Goal: Task Accomplishment & Management: Use online tool/utility

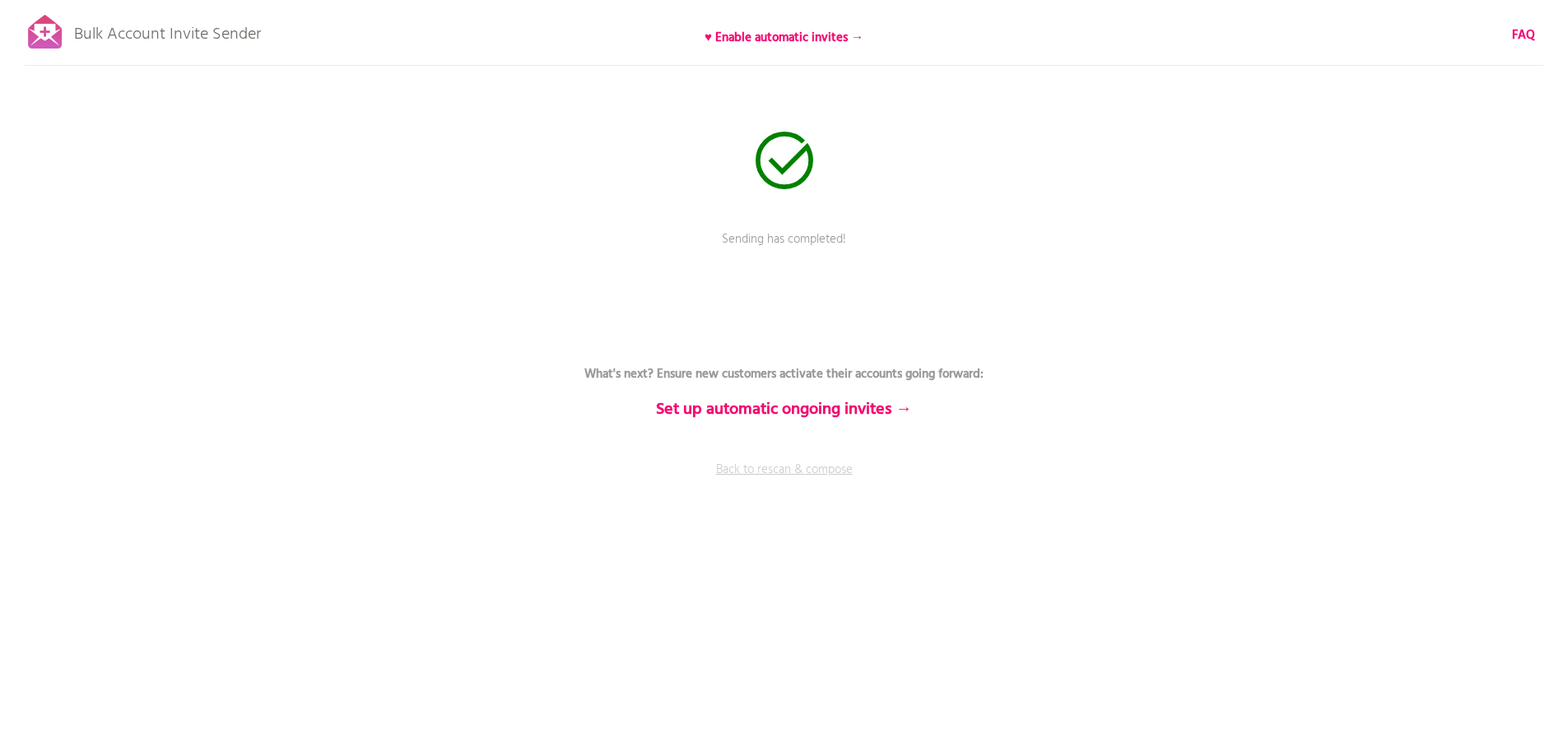
click at [779, 468] on link "Back to rescan & compose" at bounding box center [784, 481] width 494 height 41
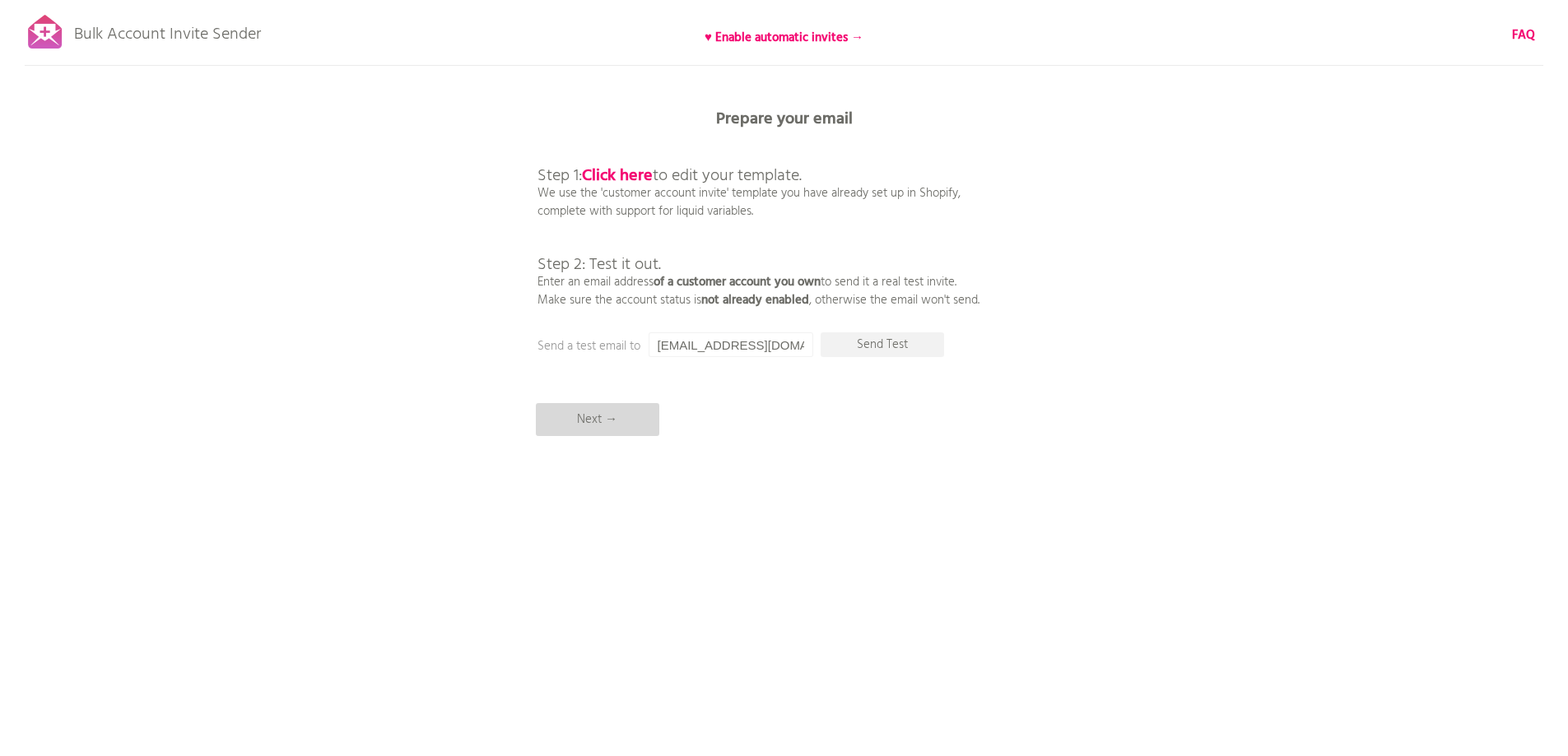
click at [581, 418] on p "Next →" at bounding box center [597, 419] width 123 height 33
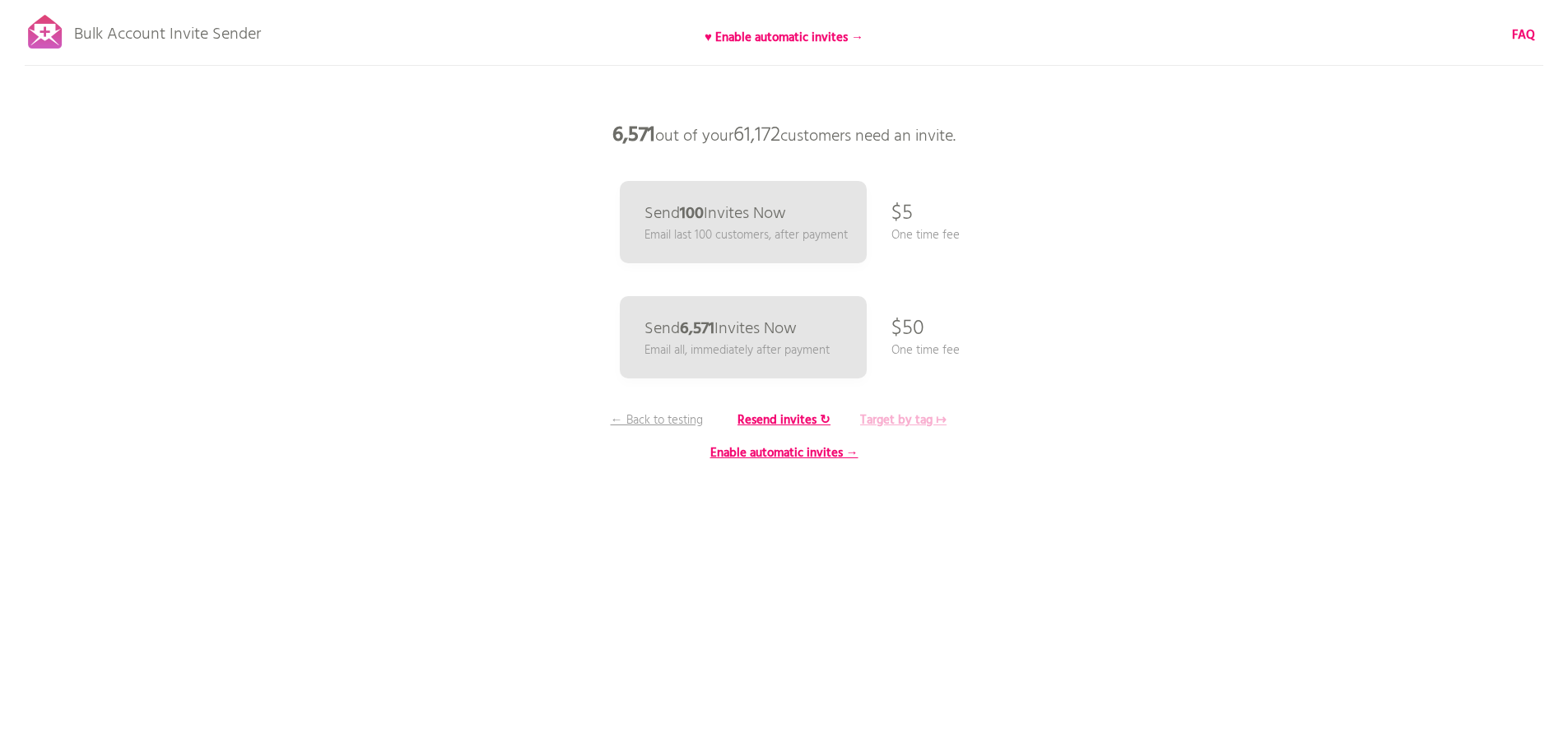
click at [888, 416] on b "Target by tag ↦" at bounding box center [903, 420] width 86 height 19
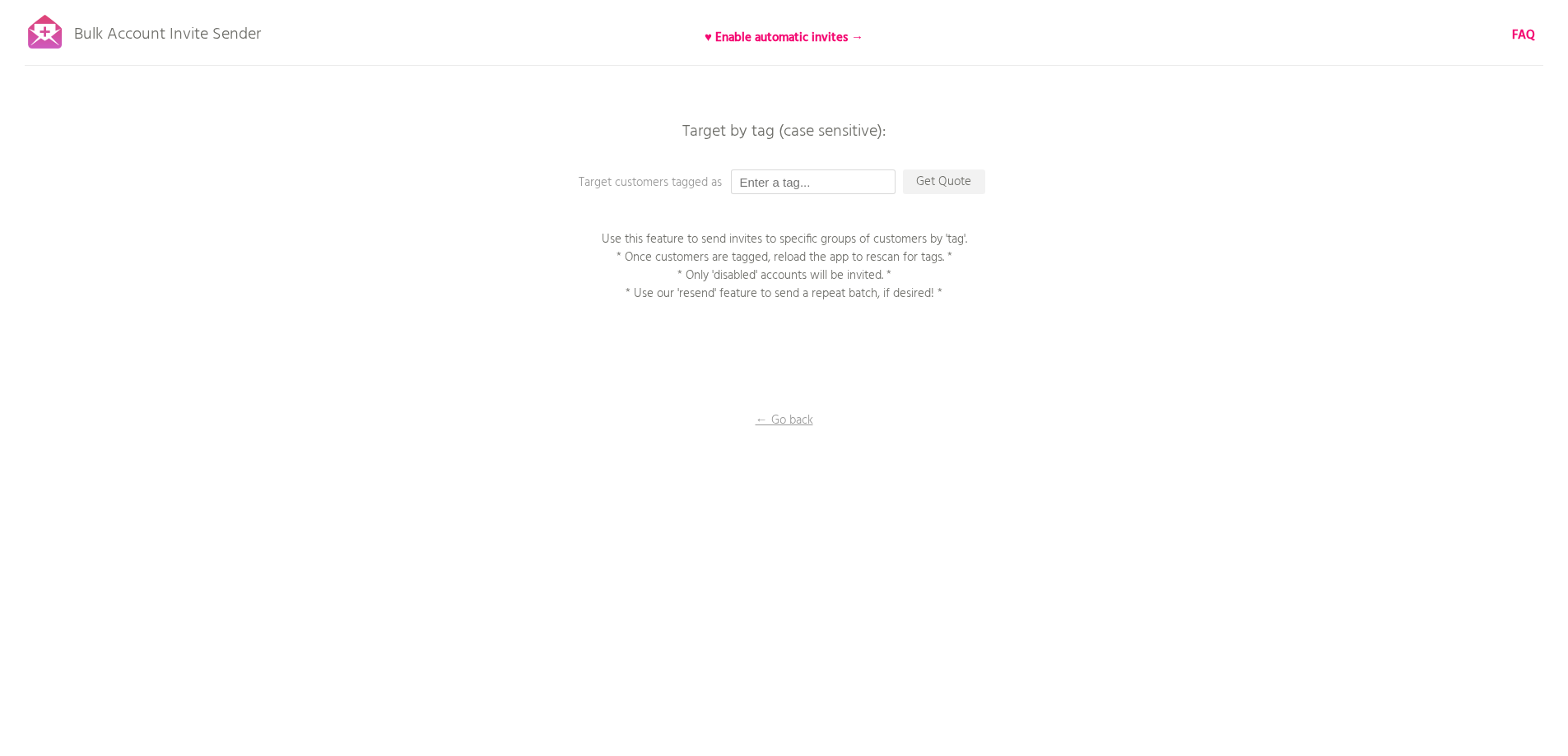
click at [757, 183] on input "text" at bounding box center [813, 181] width 165 height 24
type input "P1EE"
click at [954, 169] on div "Bulk Account Invite Sender ♥ Enable automatic invites → FAQ Synced all customer…" at bounding box center [784, 288] width 1568 height 576
click at [954, 179] on p "Get Quote" at bounding box center [944, 181] width 83 height 24
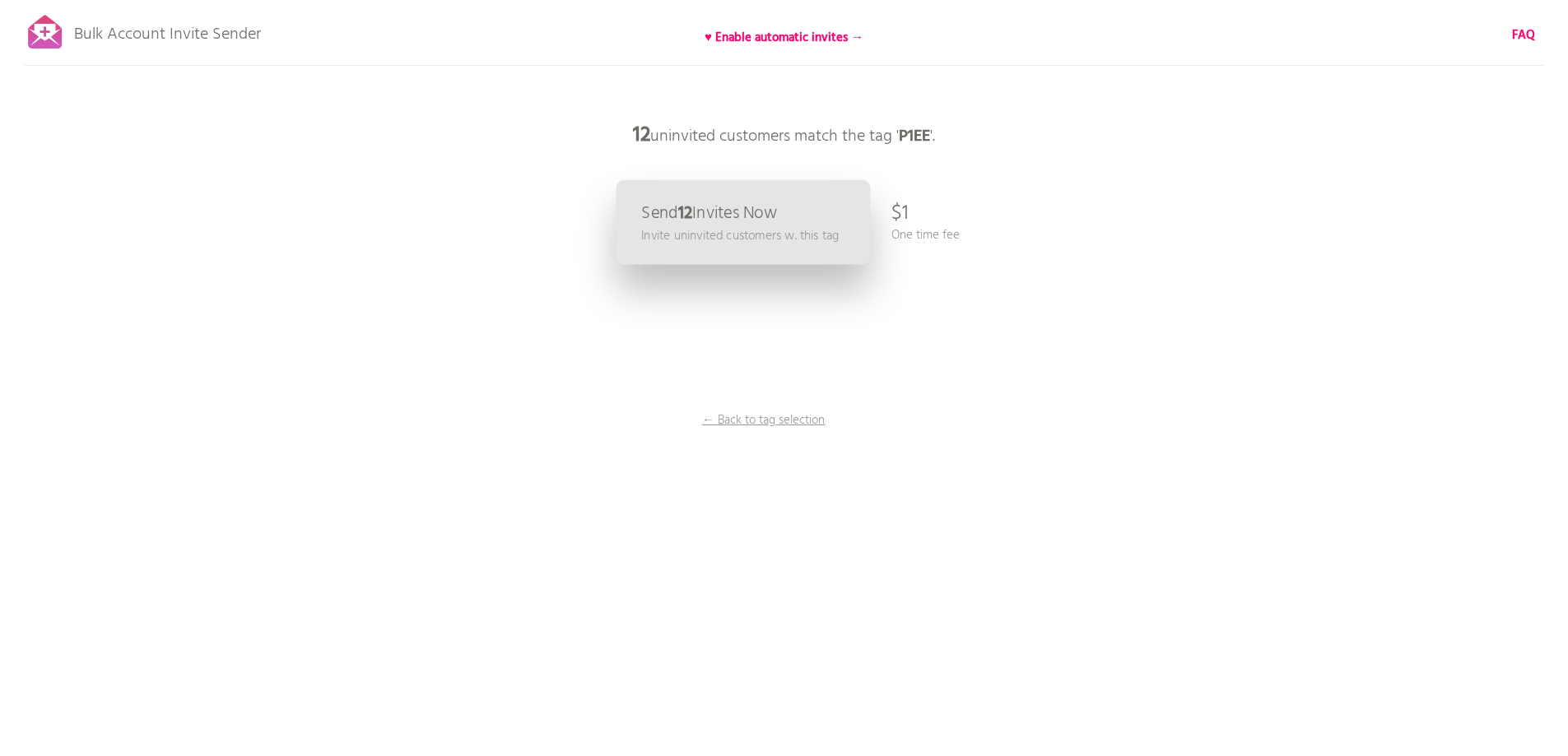
click at [729, 227] on p "Invite uninvited customers w. this tag" at bounding box center [740, 235] width 197 height 19
